Goal: Check status: Check status

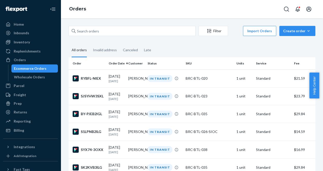
scroll to position [34, 0]
click at [95, 111] on td "BY-PJEB2IGL" at bounding box center [88, 114] width 38 height 18
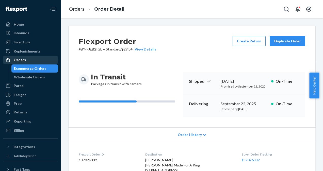
click at [18, 58] on div "Orders" at bounding box center [20, 59] width 12 height 5
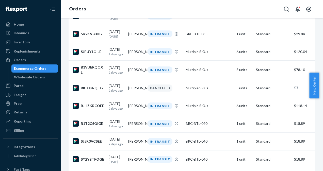
scroll to position [134, 0]
